Goal: Information Seeking & Learning: Learn about a topic

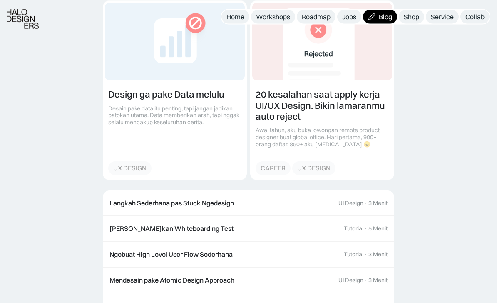
scroll to position [1829, 0]
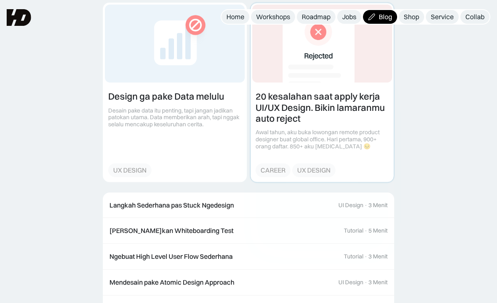
click at [246, 81] on link at bounding box center [322, 92] width 143 height 179
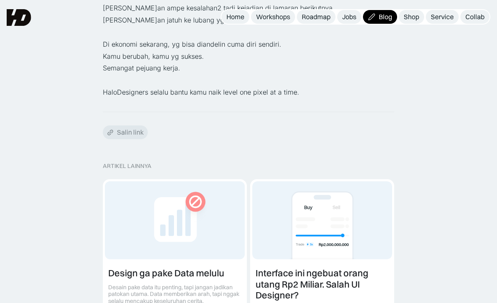
scroll to position [1232, 0]
click at [322, 16] on div "Roadmap" at bounding box center [316, 16] width 29 height 9
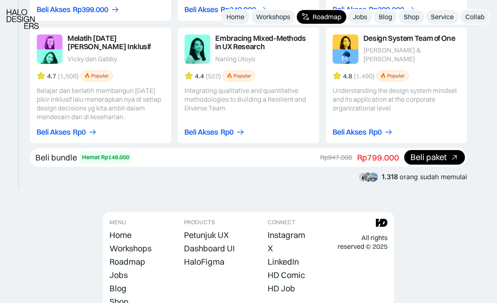
scroll to position [1560, 0]
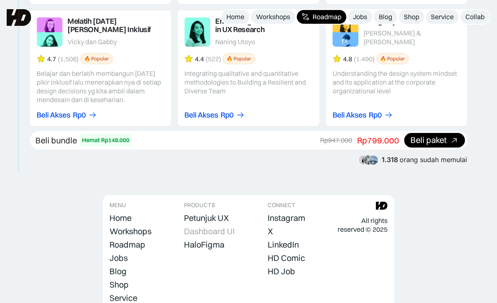
click at [194, 226] on div "Dashboard UI" at bounding box center [209, 231] width 51 height 10
